Goal: Navigation & Orientation: Find specific page/section

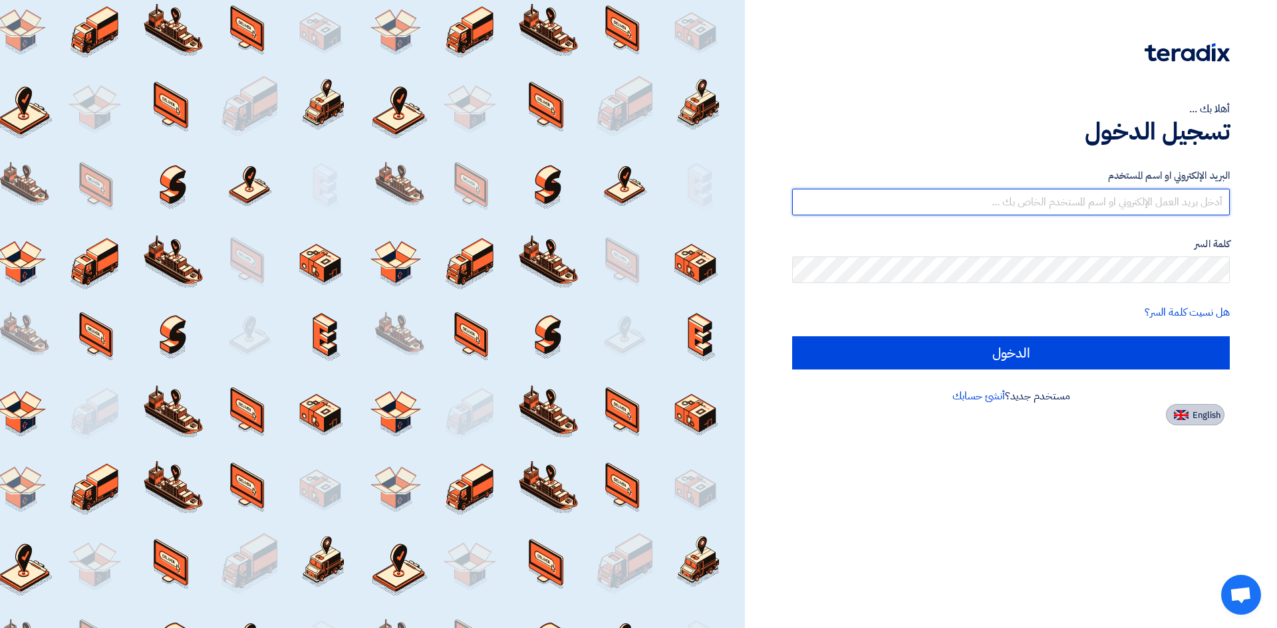
type input "[EMAIL_ADDRESS][DOMAIN_NAME]"
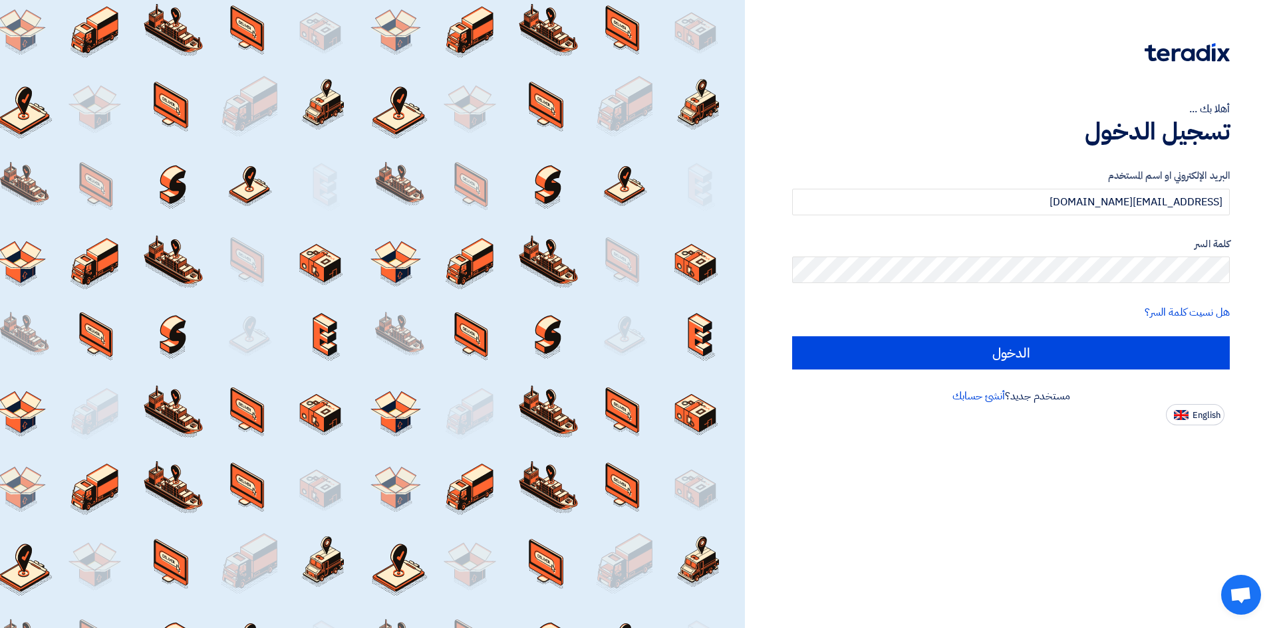
click at [1208, 411] on span "English" at bounding box center [1206, 415] width 28 height 9
type input "Sign in"
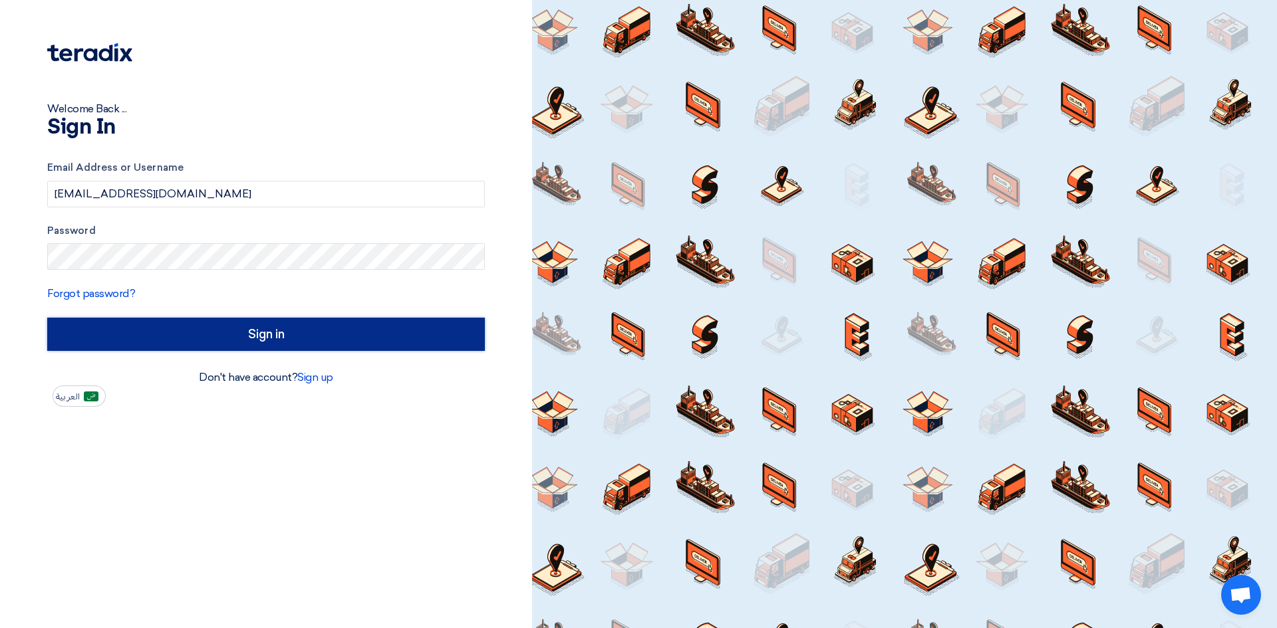
click at [255, 336] on input "Sign in" at bounding box center [266, 334] width 438 height 33
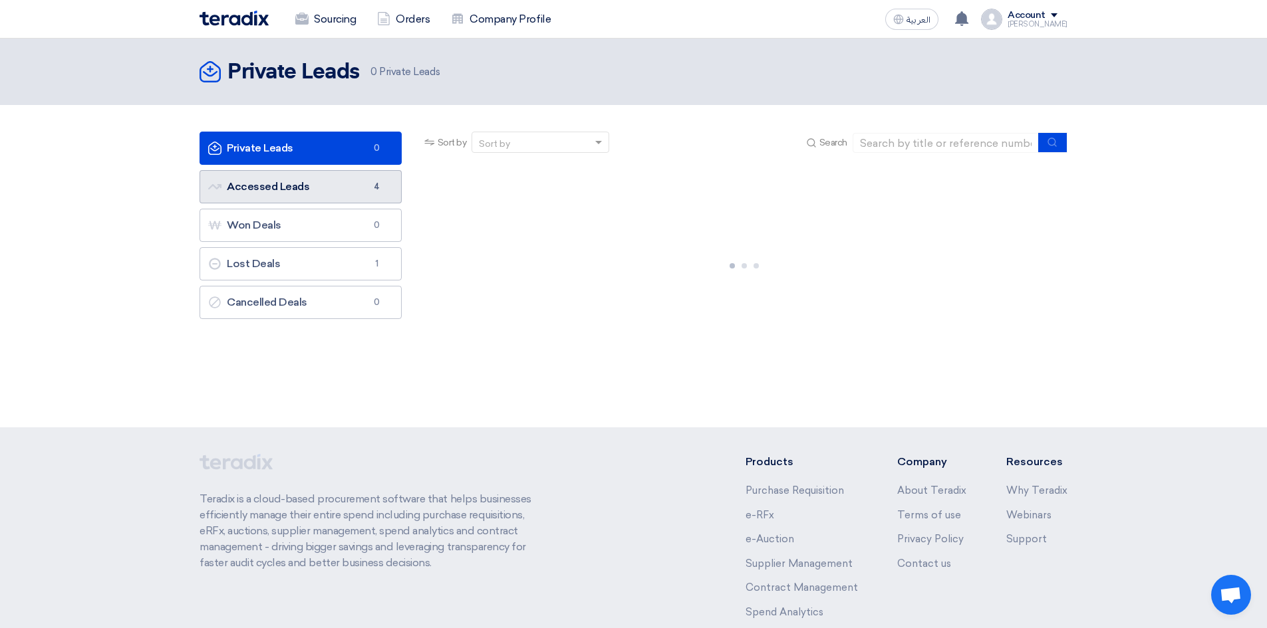
click at [315, 183] on link "Accessed Leads Accessed Leads 4" at bounding box center [300, 186] width 202 height 33
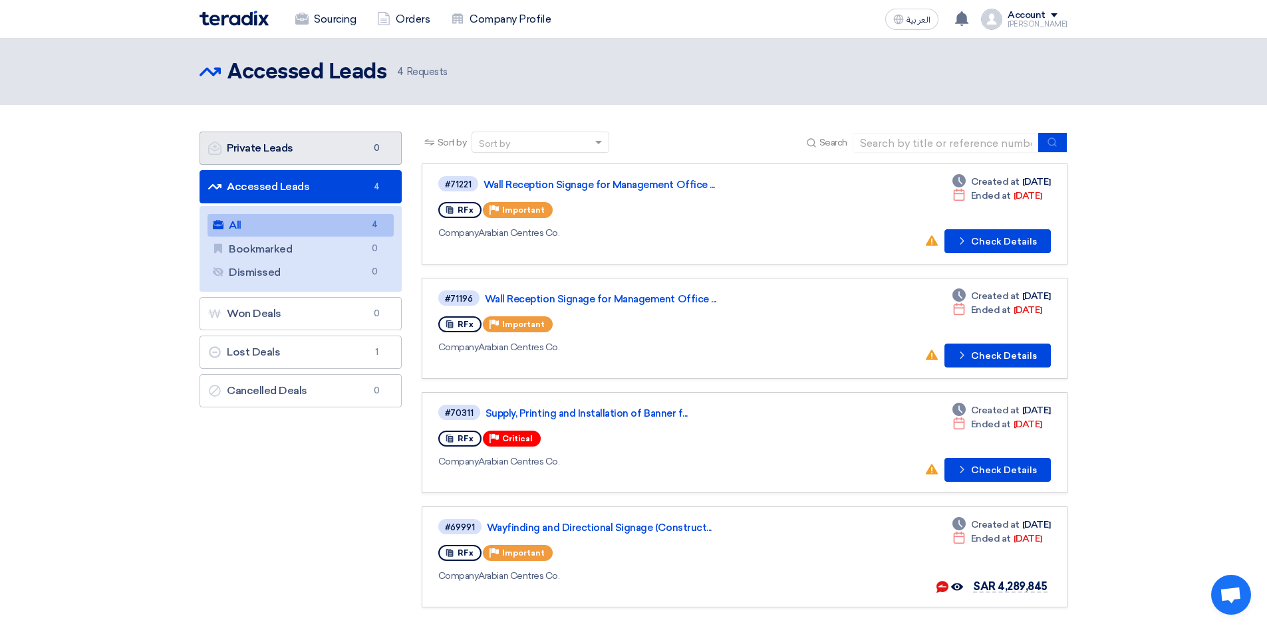
click at [315, 153] on link "Private Leads Private Leads 0" at bounding box center [300, 148] width 202 height 33
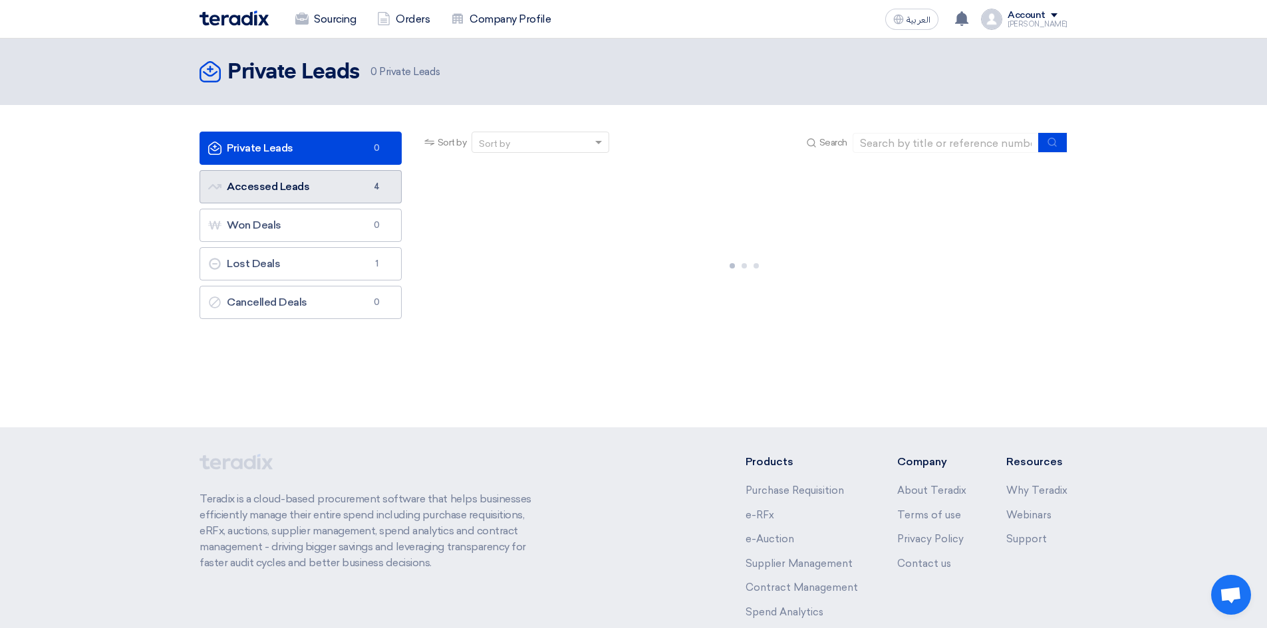
click at [345, 180] on link "Accessed Leads Accessed Leads 4" at bounding box center [300, 186] width 202 height 33
